Goal: Transaction & Acquisition: Purchase product/service

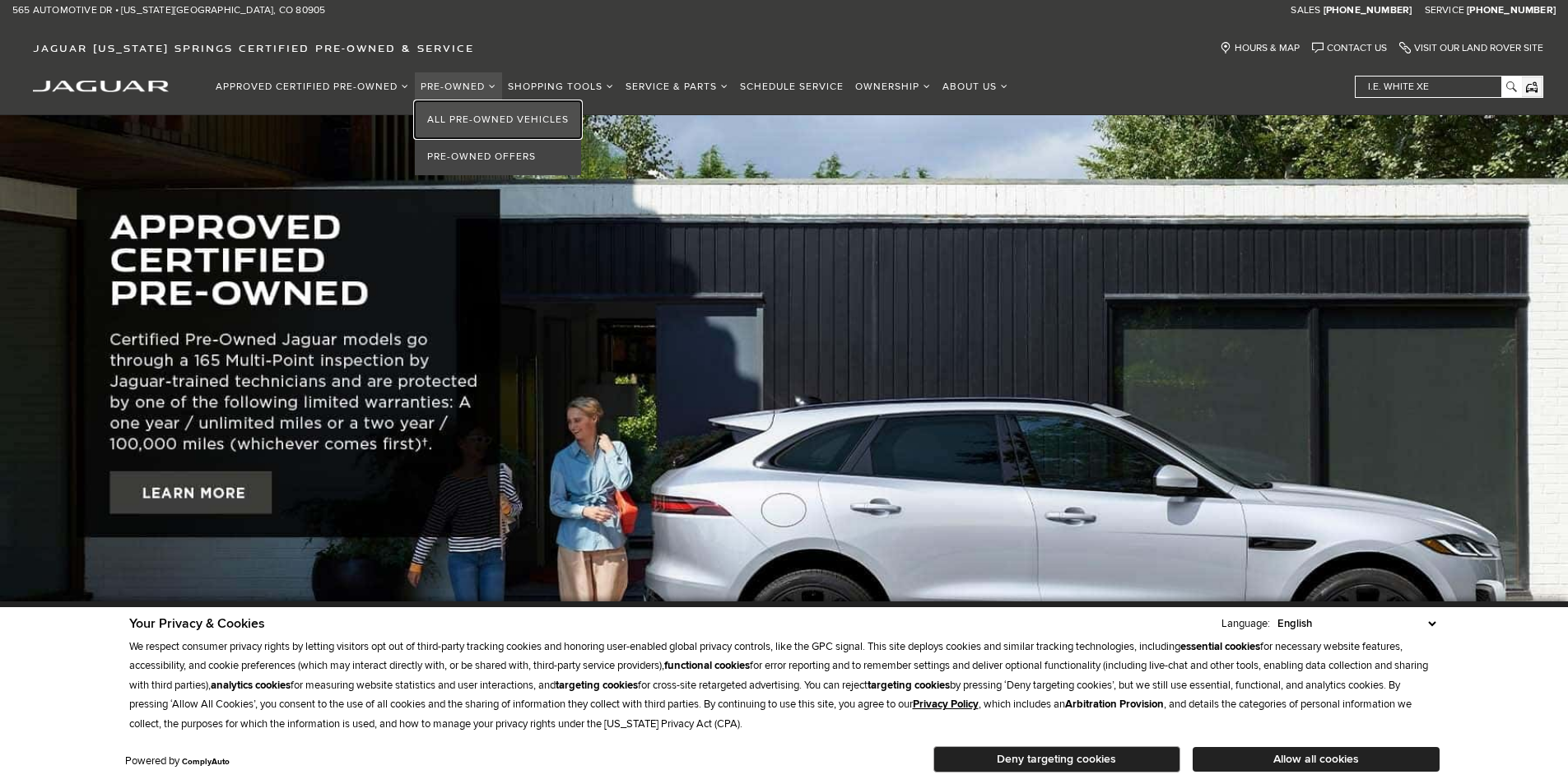
click at [467, 114] on link "All Pre-Owned Vehicles" at bounding box center [498, 120] width 166 height 37
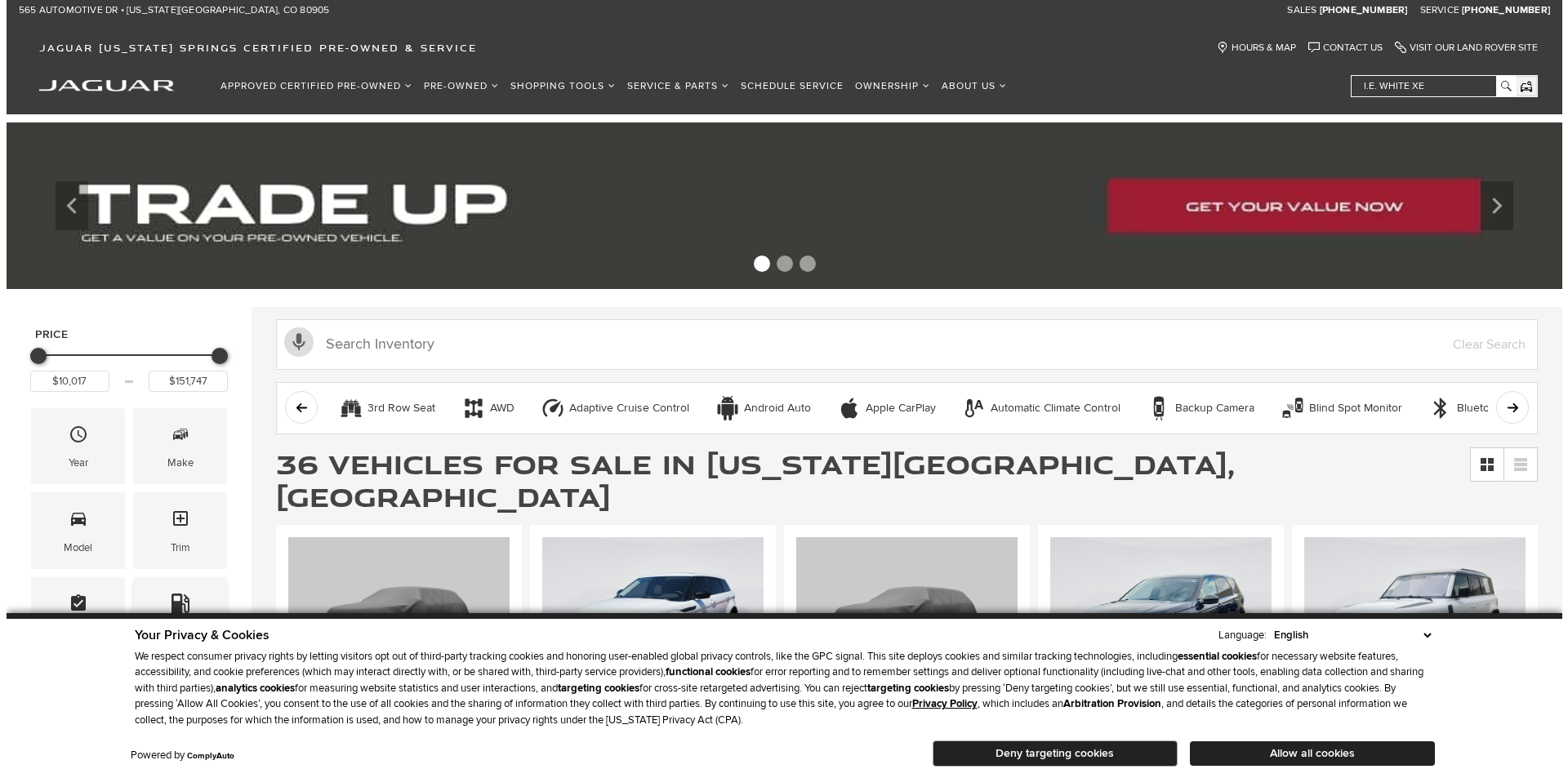
scroll to position [245, 0]
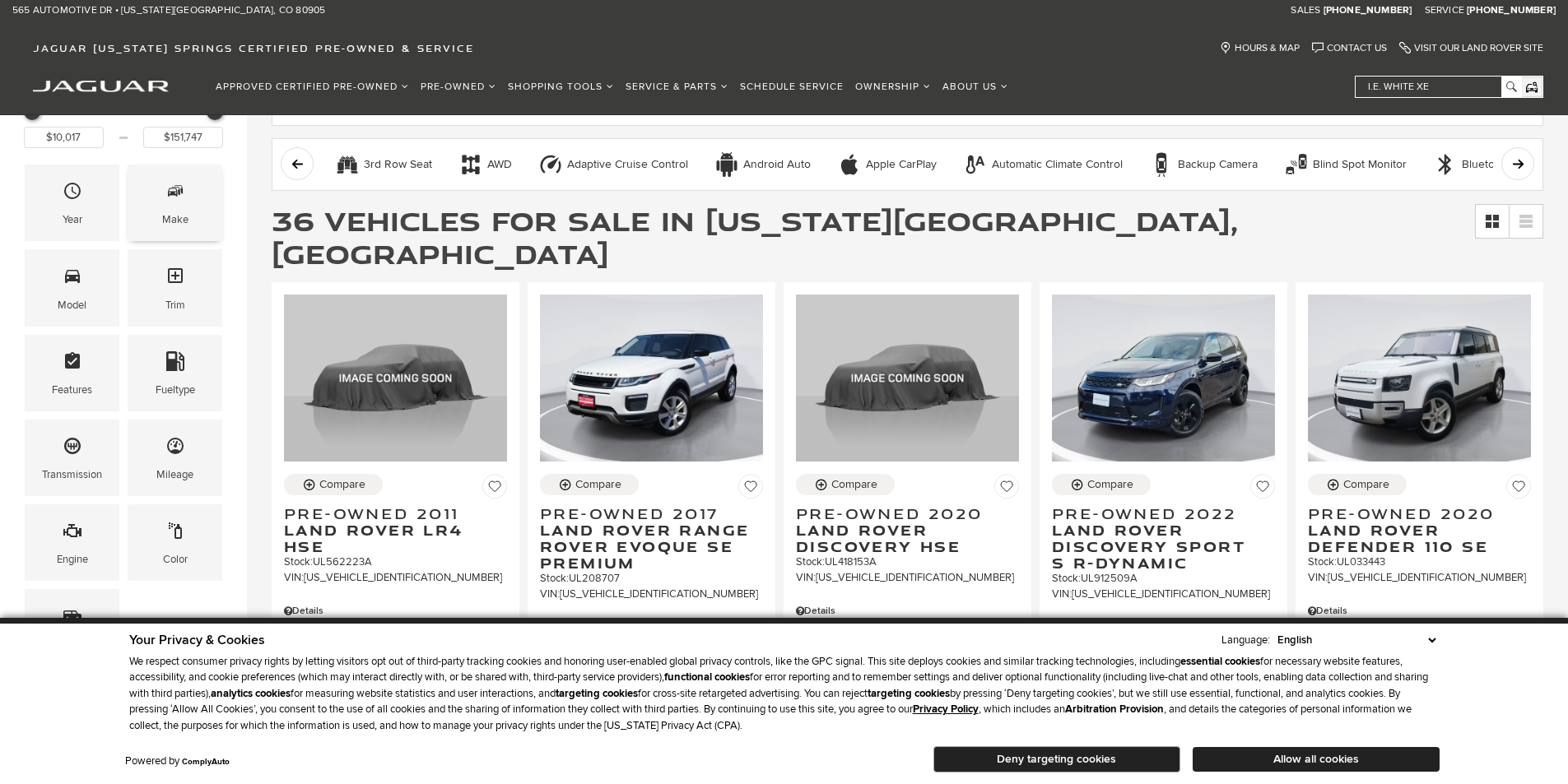
click at [195, 218] on div "Make" at bounding box center [175, 202] width 95 height 76
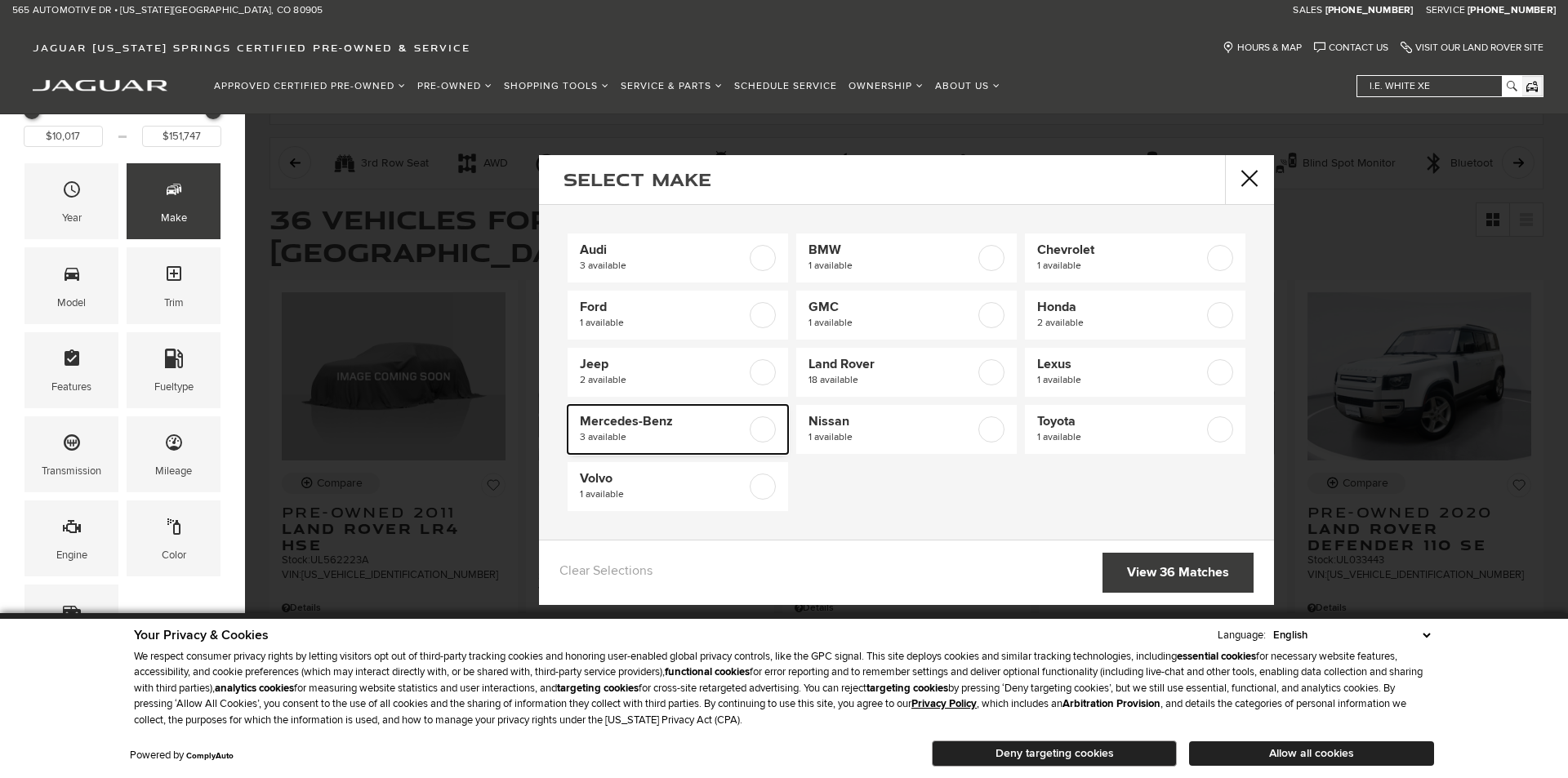
click at [739, 435] on span "3 available" at bounding box center [663, 437] width 167 height 17
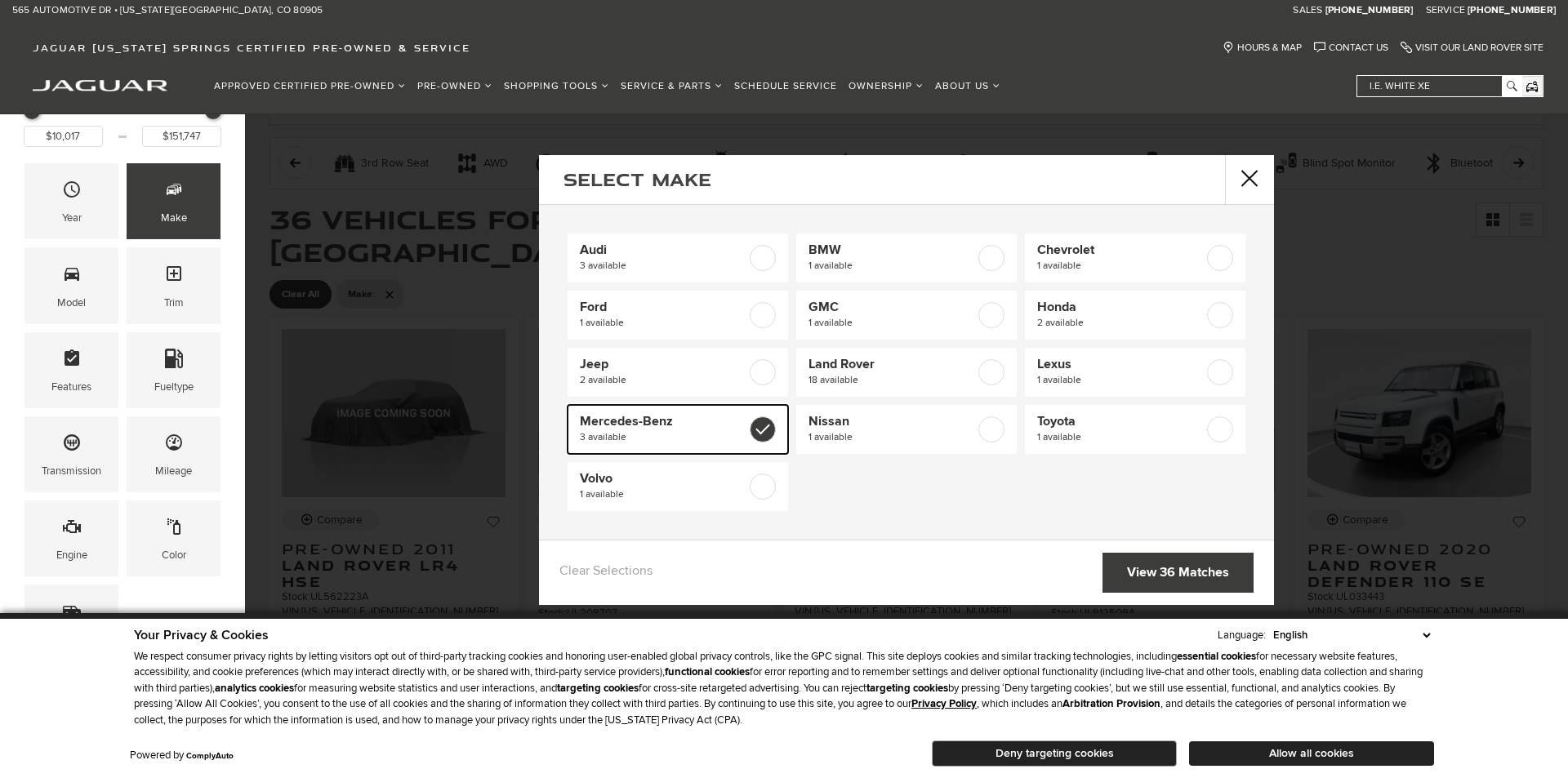
type input "$53,158"
type input "$67,087"
checkbox input "true"
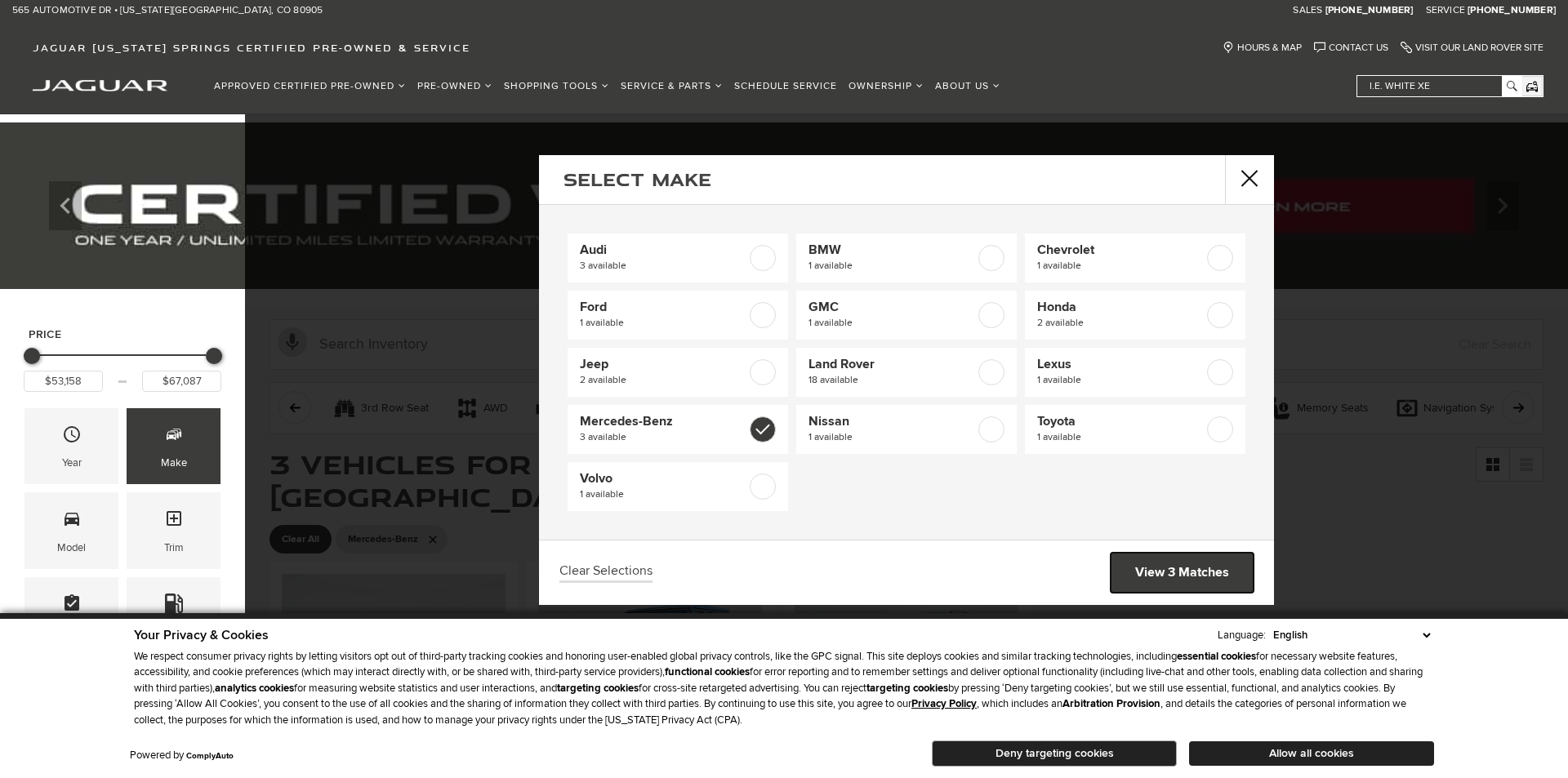
click at [1208, 573] on link "View 3 Matches" at bounding box center [1181, 572] width 143 height 40
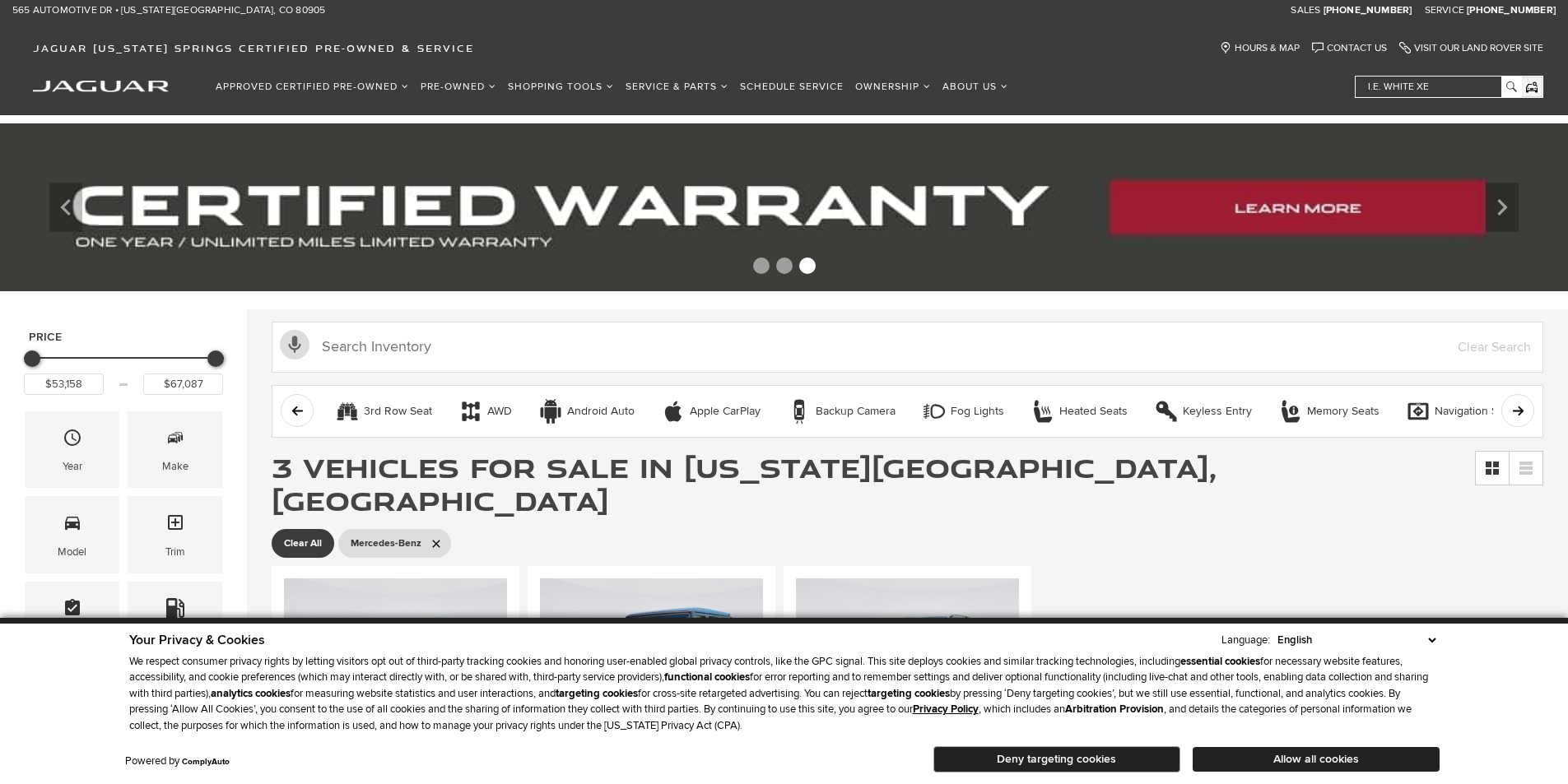
scroll to position [329, 0]
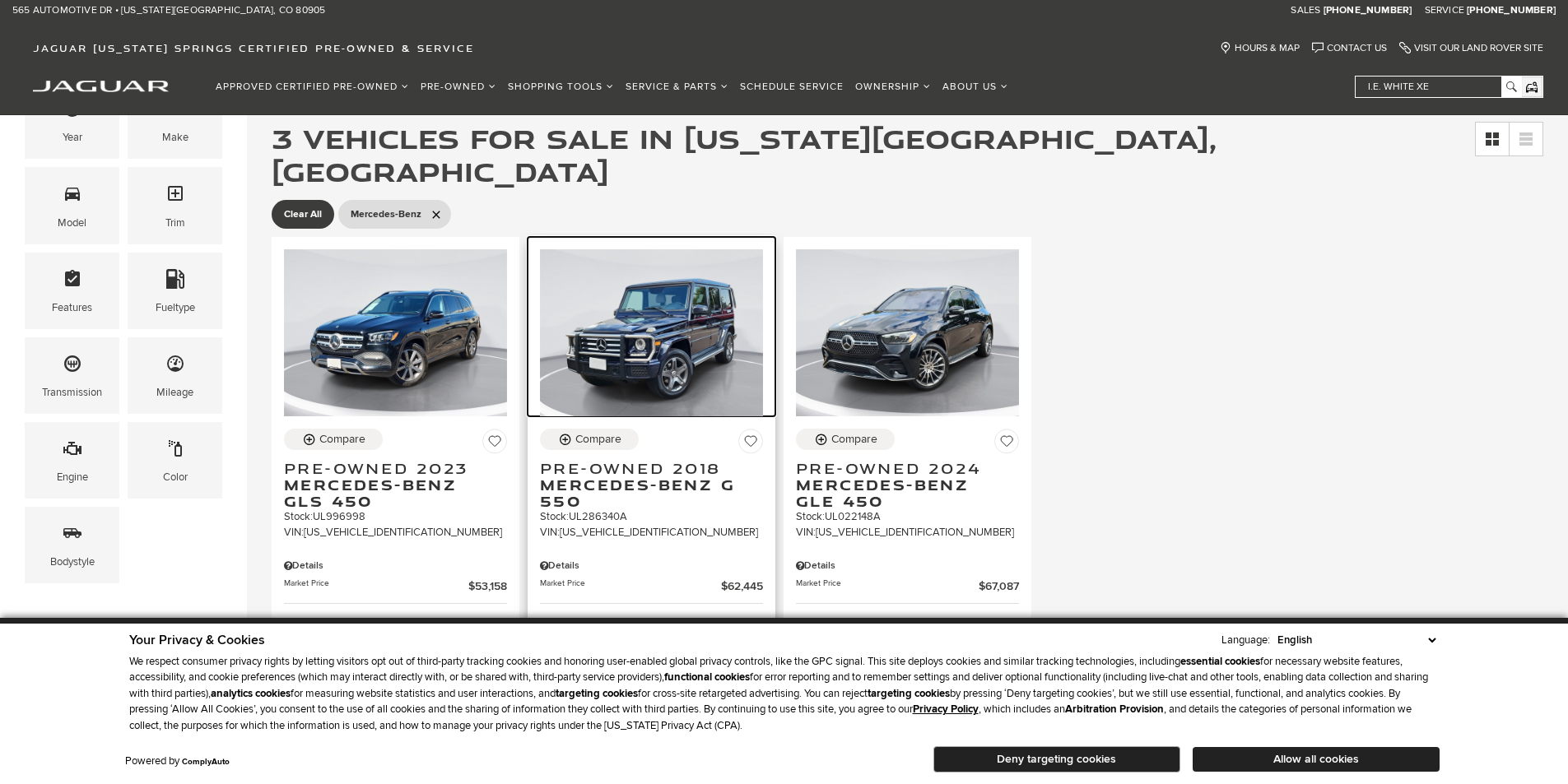
click at [658, 355] on img at bounding box center [652, 333] width 223 height 167
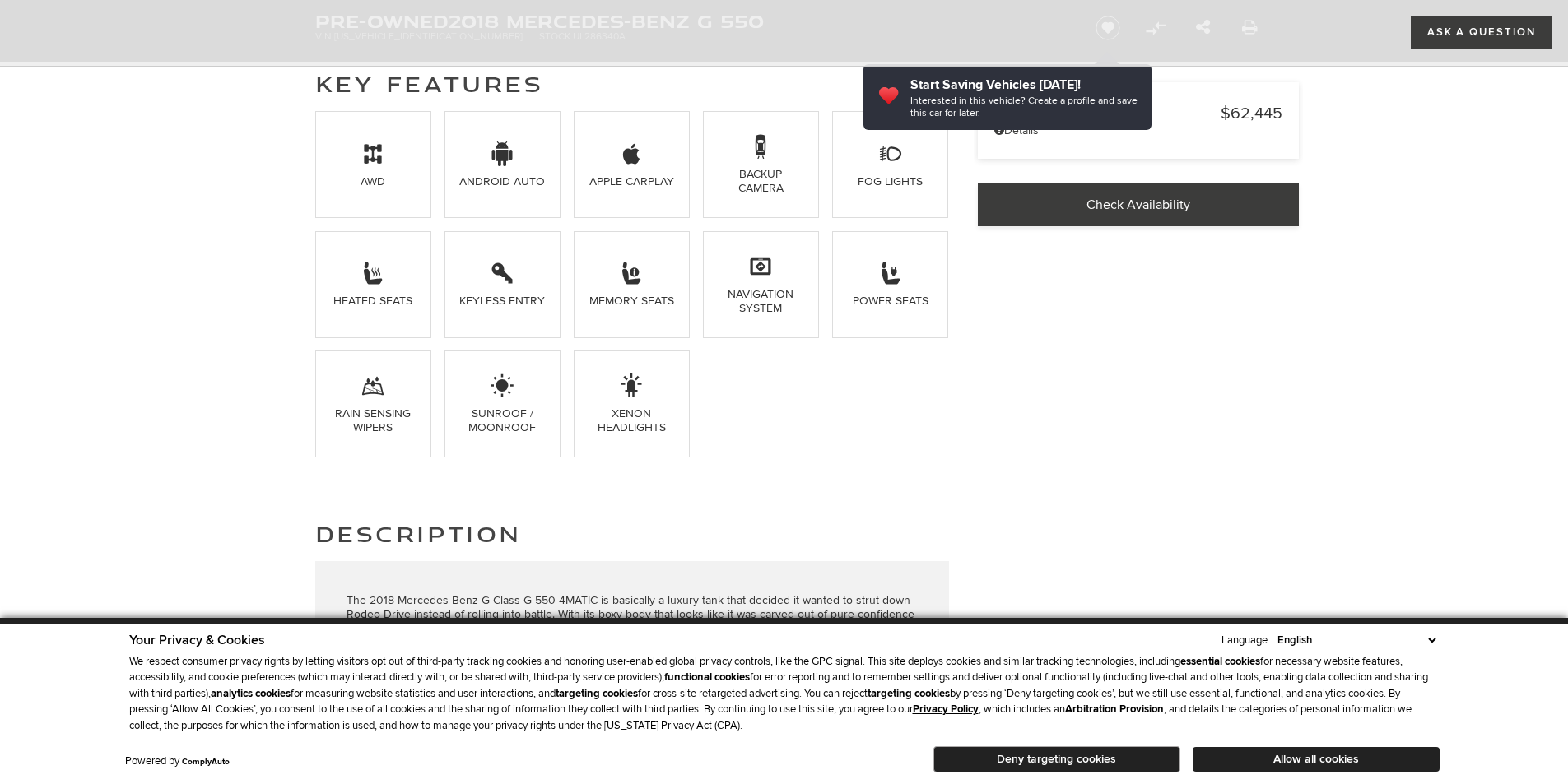
scroll to position [823, 0]
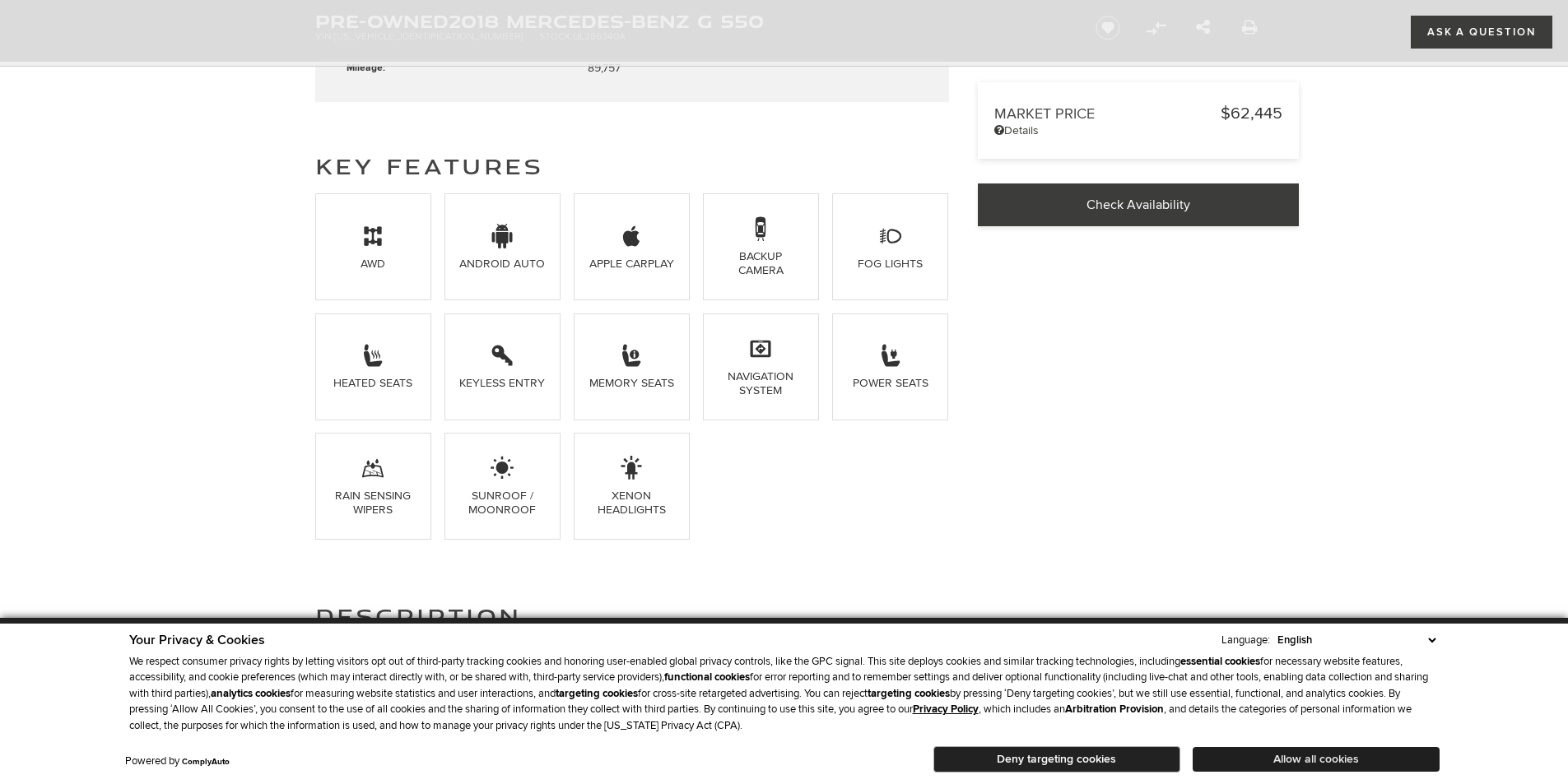
click at [1261, 754] on button "Allow all cookies" at bounding box center [1316, 759] width 247 height 25
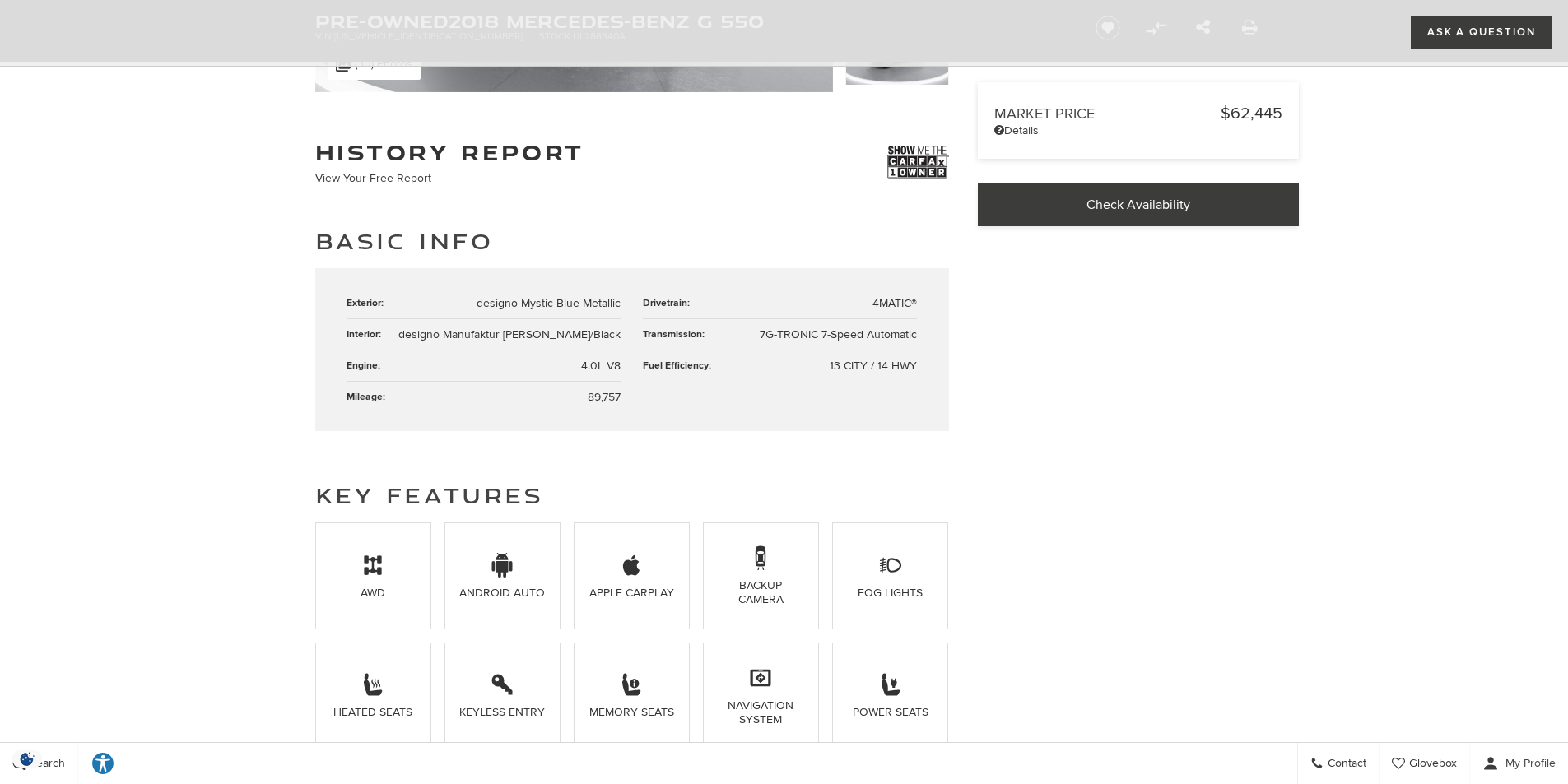
scroll to position [83, 0]
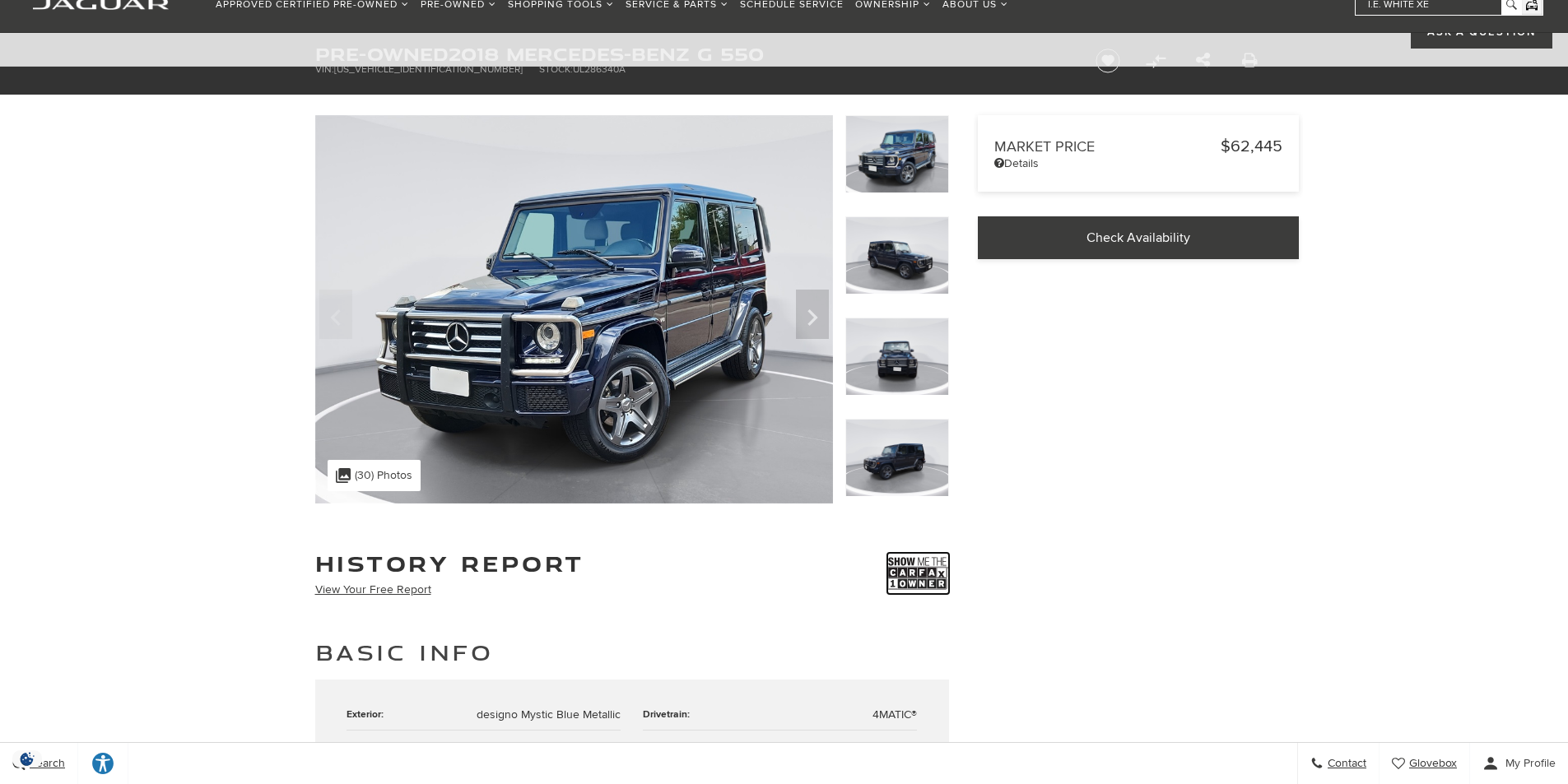
click at [913, 563] on img at bounding box center [918, 573] width 62 height 41
